Goal: Task Accomplishment & Management: Complete application form

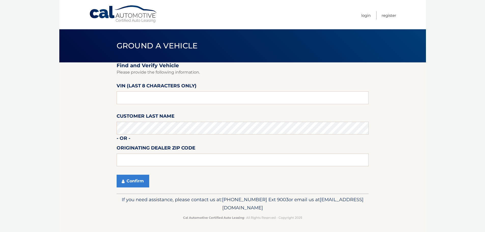
drag, startPoint x: 135, startPoint y: 98, endPoint x: 86, endPoint y: 99, distance: 49.2
click at [86, 99] on section "Find and Verify Vehicle Please provide the following information. VIN (last 8 c…" at bounding box center [242, 127] width 367 height 131
type input "NM089042"
click at [132, 177] on button "Confirm" at bounding box center [133, 181] width 33 height 13
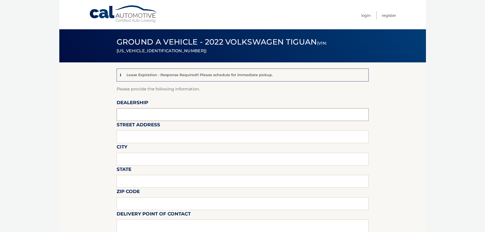
click at [153, 115] on input "text" at bounding box center [243, 114] width 252 height 13
type input "[PERSON_NAME] Volksagen of [GEOGRAPHIC_DATA]"
click at [164, 137] on input "text" at bounding box center [243, 136] width 252 height 13
type input "[STREET_ADDRESS]"
click at [158, 158] on input "text" at bounding box center [243, 159] width 252 height 13
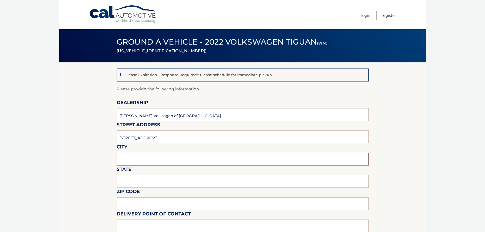
click at [140, 159] on input "text" at bounding box center [243, 159] width 252 height 13
click at [139, 157] on input "Delray" at bounding box center [243, 159] width 252 height 13
type input "[GEOGRAPHIC_DATA]"
type input "[US_STATE]"
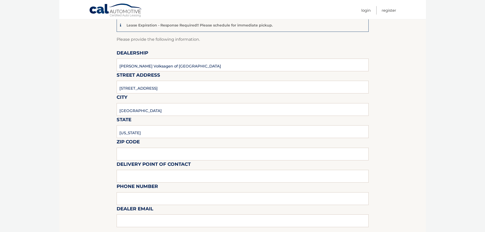
scroll to position [51, 0]
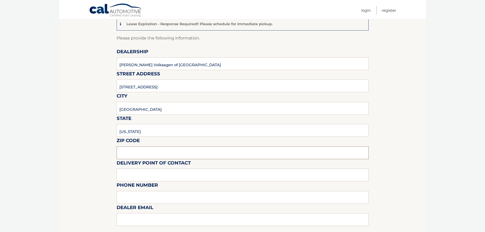
click at [133, 153] on input "text" at bounding box center [243, 152] width 252 height 13
type input "33483"
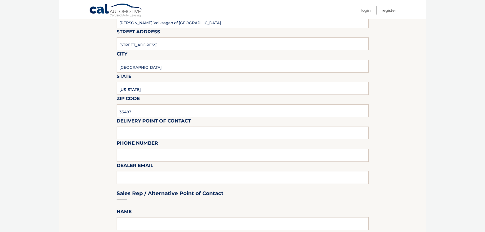
scroll to position [102, 0]
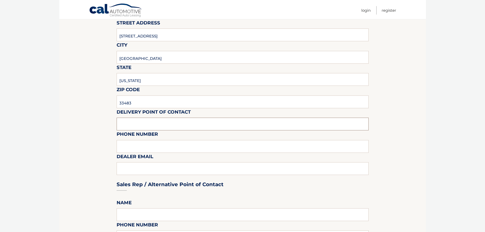
click at [155, 122] on input "text" at bounding box center [243, 124] width 252 height 13
type input "[PERSON_NAME]"
click at [153, 146] on input "text" at bounding box center [243, 146] width 252 height 13
type input "[PHONE_NUMBER]"
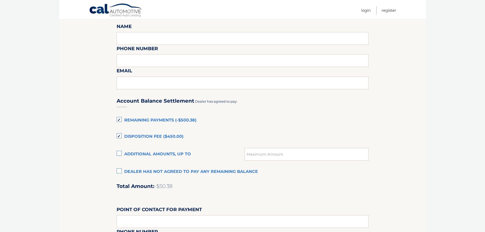
scroll to position [280, 0]
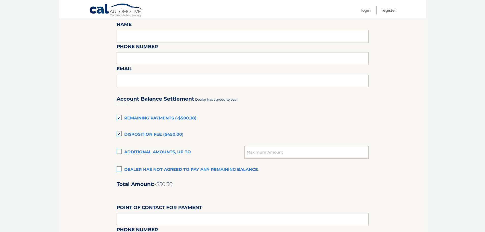
click at [119, 118] on label "Remaining Payments (-$500.38)" at bounding box center [243, 118] width 252 height 10
click at [0, 0] on input "Remaining Payments (-$500.38)" at bounding box center [0, 0] width 0 height 0
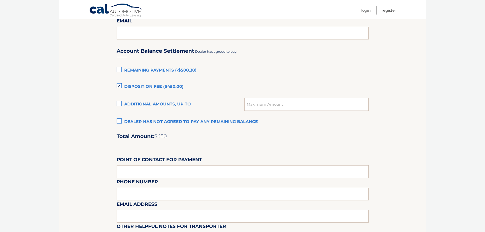
scroll to position [325, 0]
